Goal: Information Seeking & Learning: Learn about a topic

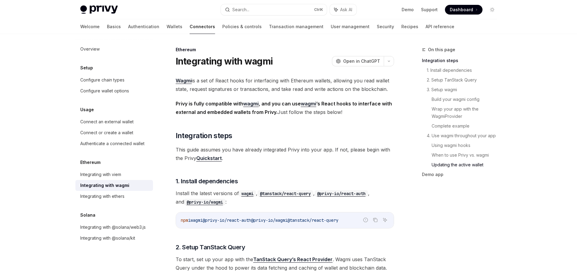
scroll to position [1733, 0]
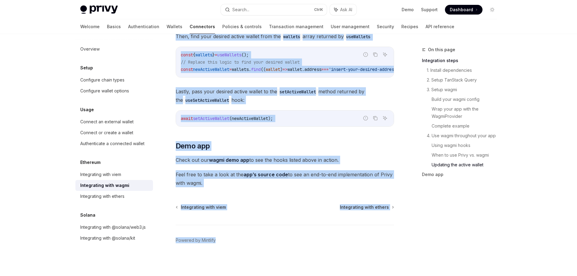
click at [212, 161] on link "wagmi demo app" at bounding box center [229, 160] width 40 height 6
click at [167, 26] on link "Wallets" at bounding box center [175, 26] width 16 height 15
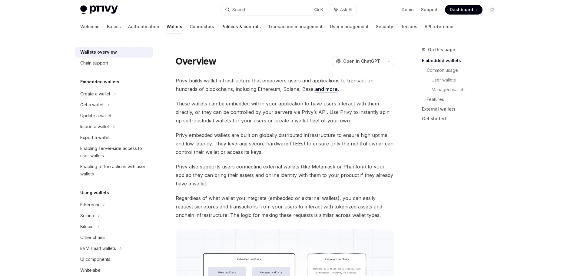
click at [222, 24] on link "Policies & controls" at bounding box center [241, 26] width 39 height 15
type textarea "*"
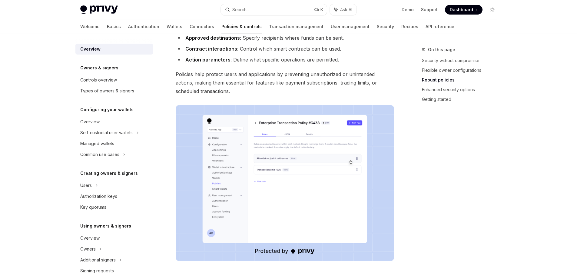
scroll to position [303, 0]
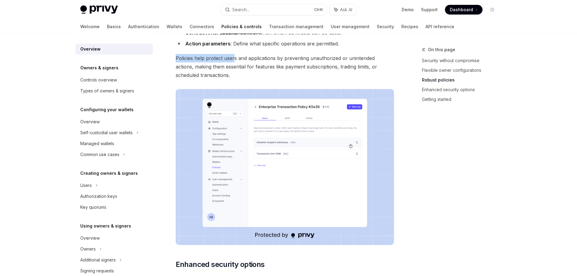
drag, startPoint x: 176, startPoint y: 56, endPoint x: 226, endPoint y: 54, distance: 50.1
click at [235, 62] on span "Policies help protect users and applications by preventing unauthorized or unin…" at bounding box center [285, 66] width 219 height 25
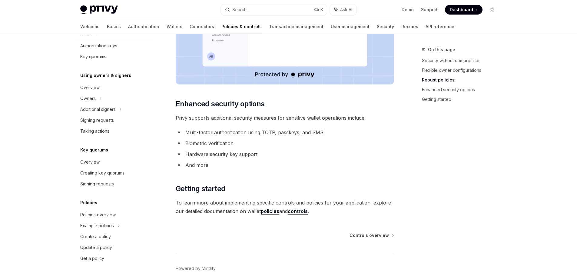
scroll to position [463, 0]
